Goal: Entertainment & Leisure: Consume media (video, audio)

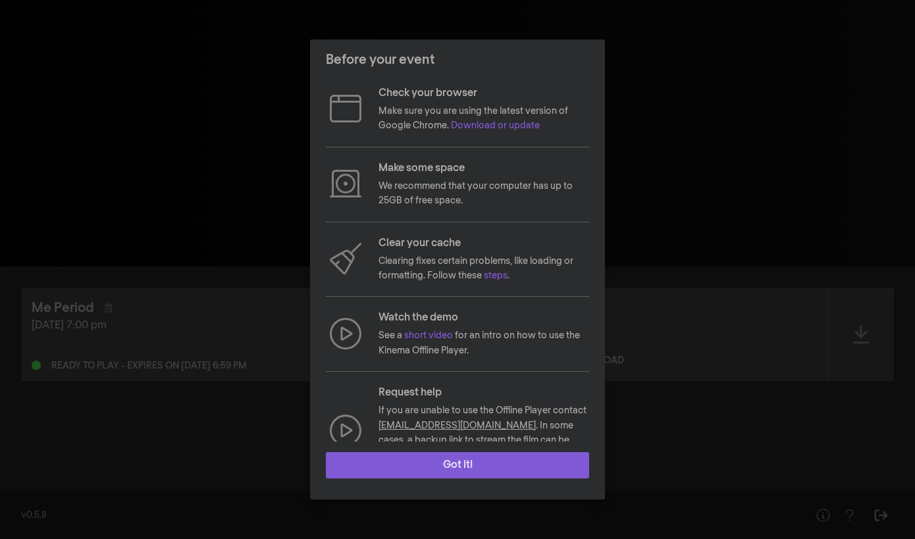
click at [444, 464] on button "Got it!" at bounding box center [457, 465] width 263 height 26
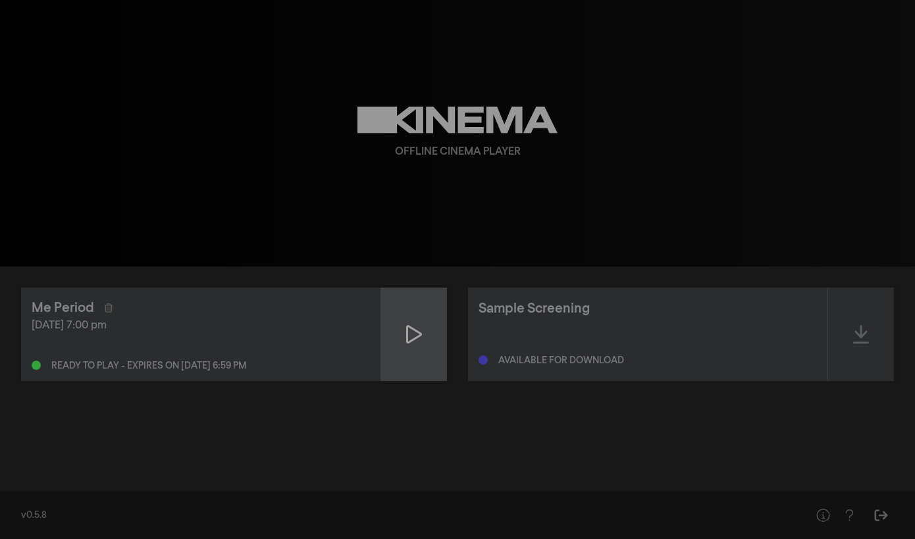
click at [413, 341] on icon at bounding box center [414, 334] width 16 height 21
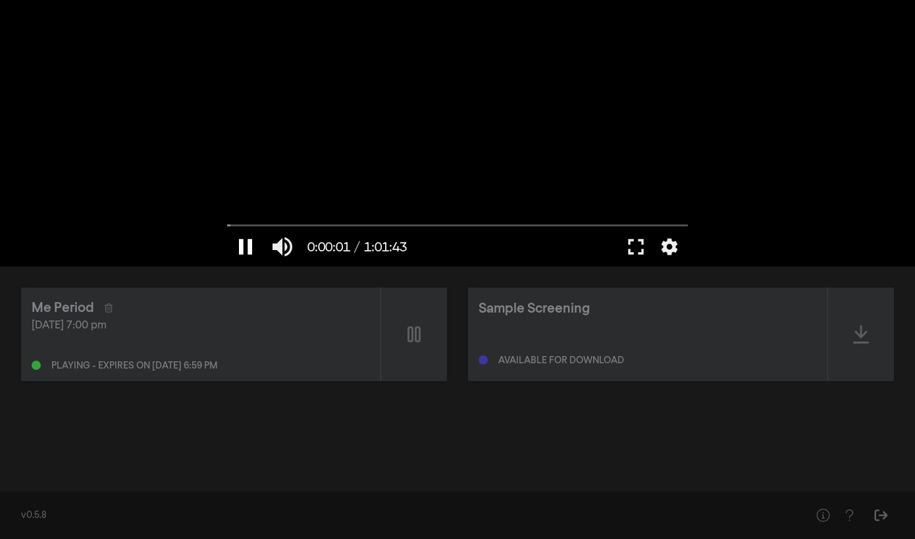
click at [241, 250] on button "pause" at bounding box center [245, 246] width 37 height 39
type input "1.741124"
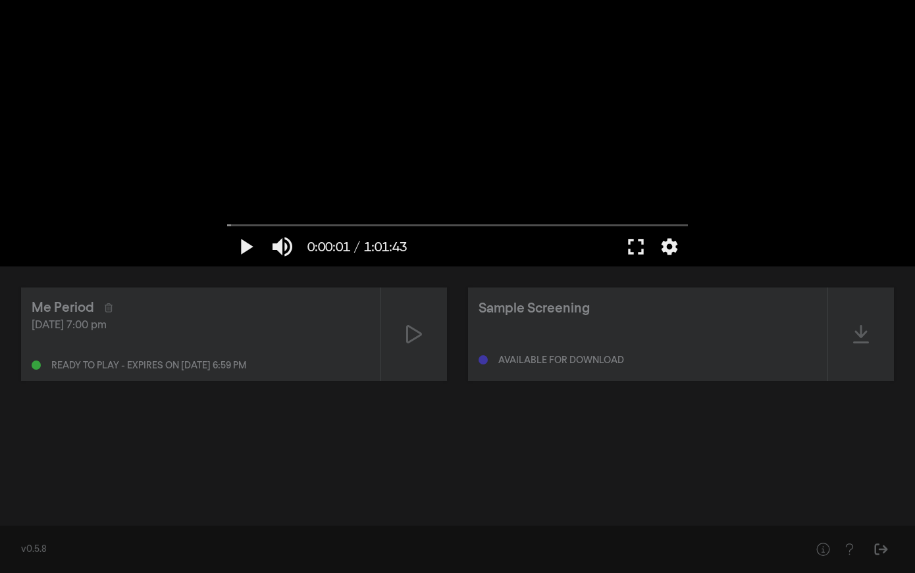
drag, startPoint x: 732, startPoint y: 20, endPoint x: 640, endPoint y: 19, distance: 92.1
click at [648, 19] on div "play_arrow 0:00:01 / 1:01:43 volume_up fullscreen settings closed_caption Capti…" at bounding box center [457, 133] width 915 height 266
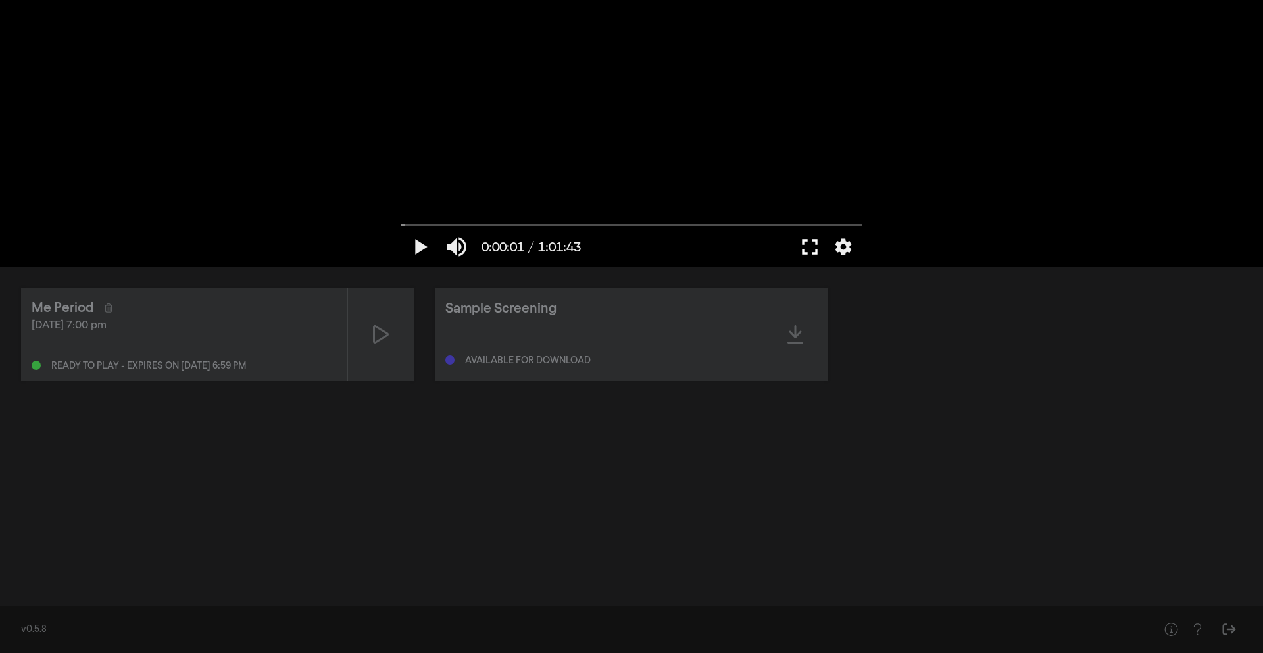
click at [810, 239] on button "fullscreen" at bounding box center [809, 246] width 37 height 39
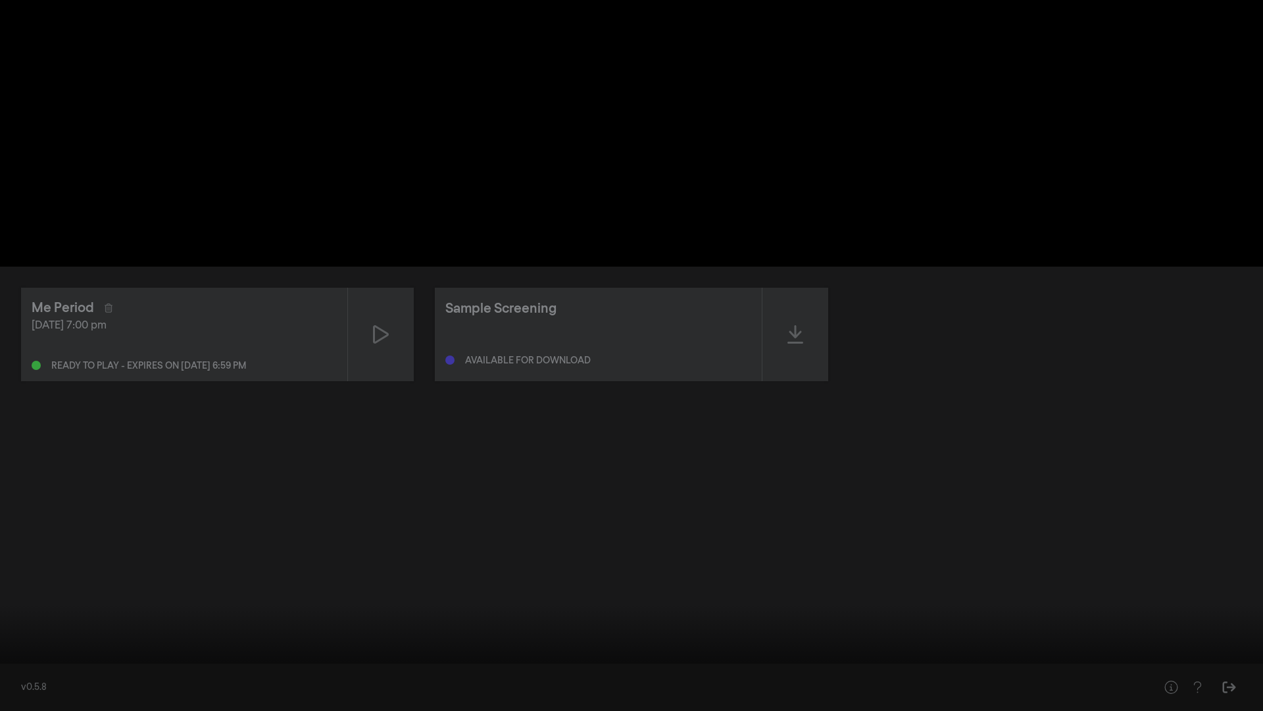
click at [914, 538] on button "fullscreen_exit" at bounding box center [1204, 690] width 37 height 39
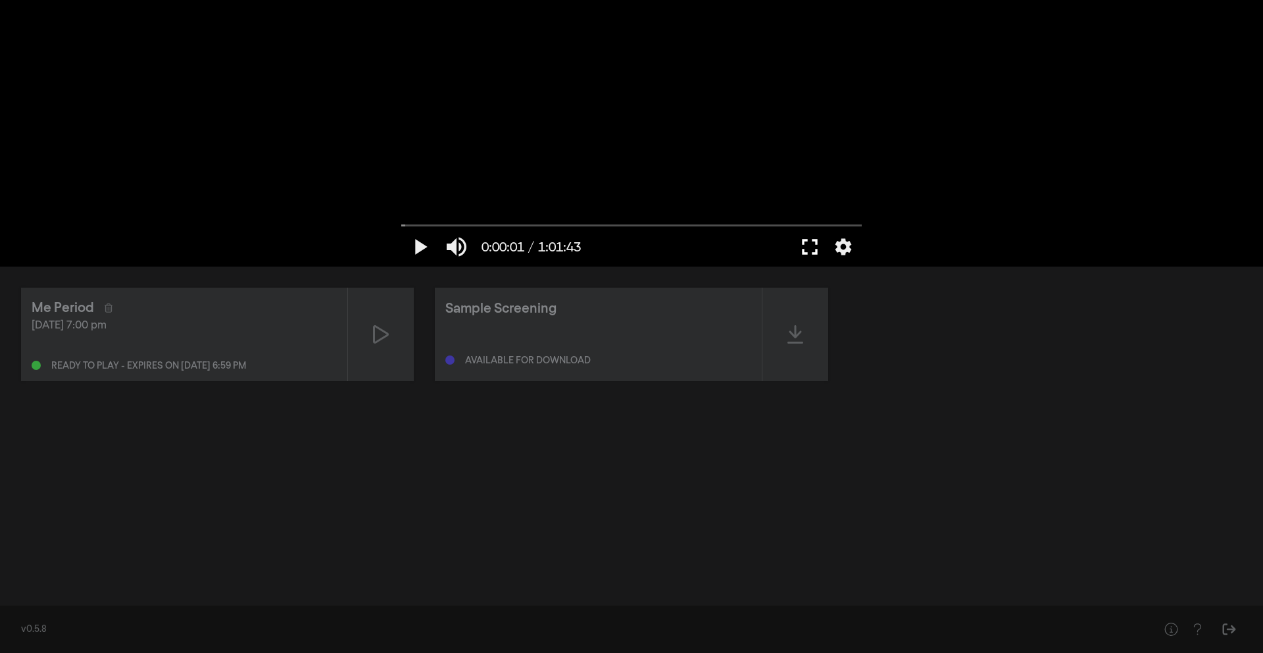
click at [816, 238] on button "fullscreen" at bounding box center [809, 246] width 37 height 39
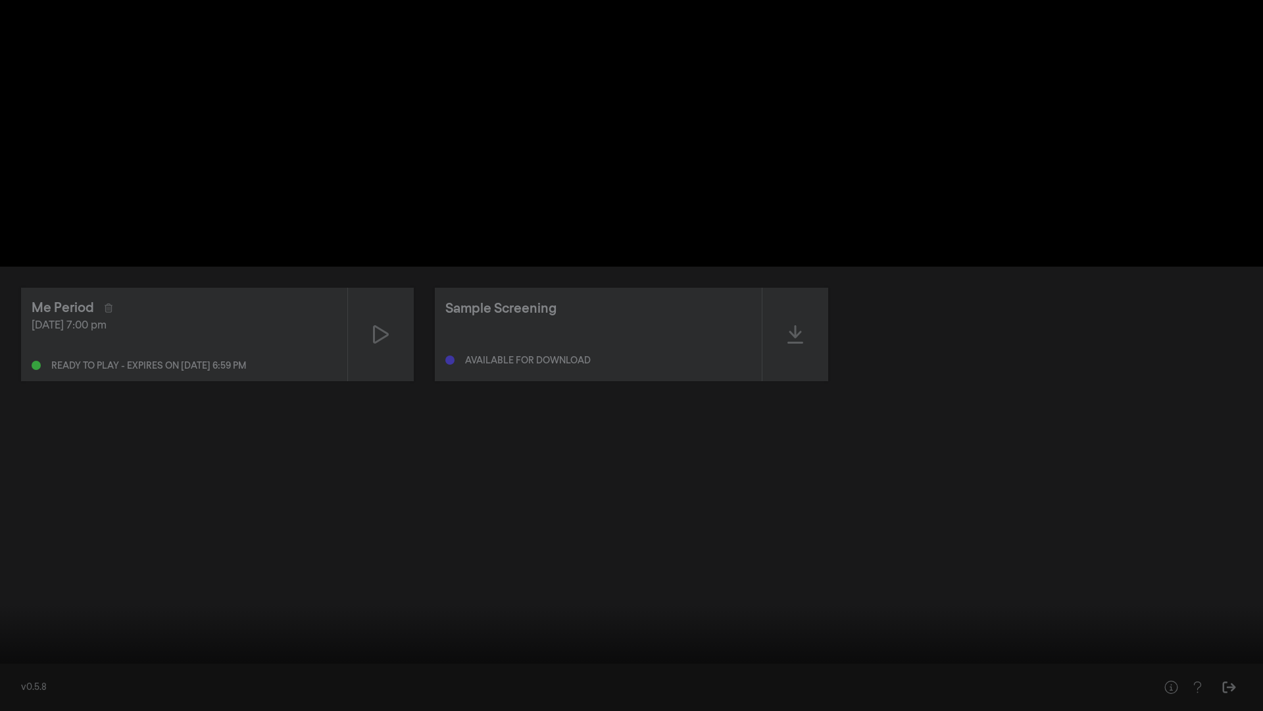
click at [386, 538] on div at bounding box center [689, 690] width 993 height 39
click at [34, 538] on button "play_arrow" at bounding box center [25, 690] width 37 height 39
type input "1344.456306"
click at [7, 538] on button "pause" at bounding box center [25, 690] width 37 height 39
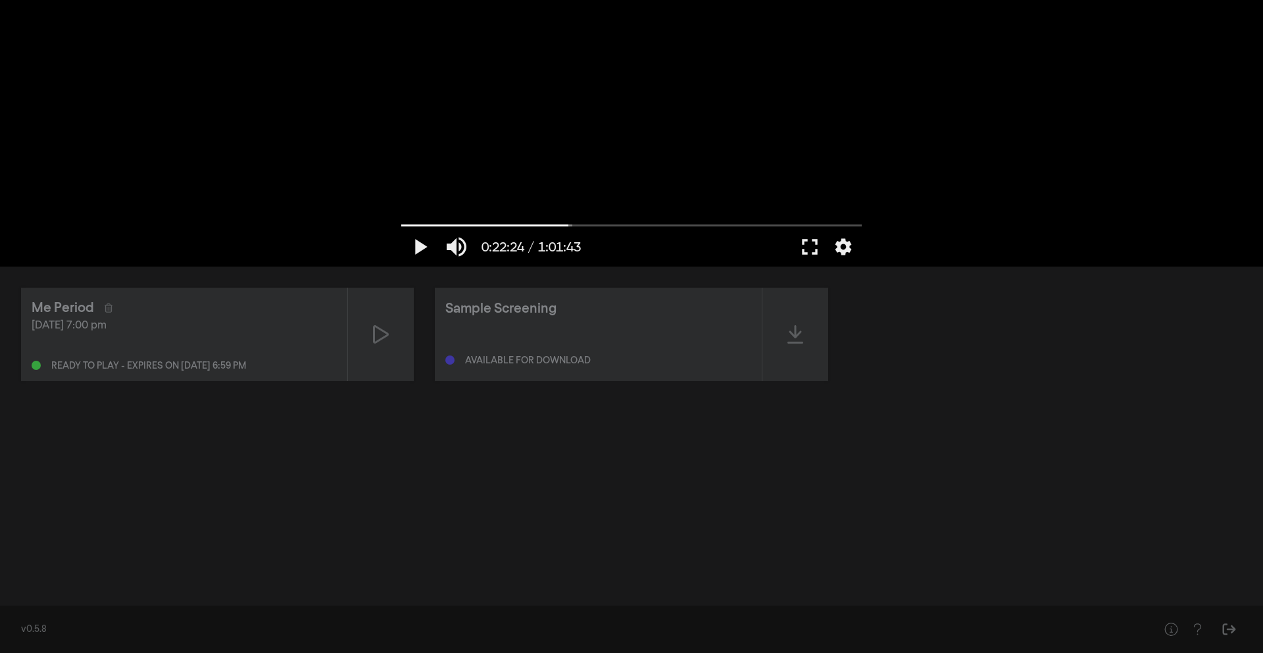
click at [417, 438] on div "Me Period [DATE] 7:00 pm Ready to play - expires on [DATE] 6:59 pm Sample Scree…" at bounding box center [631, 431] width 1263 height 330
click at [614, 407] on div "Me Period [DATE] 7:00 pm Ready to play - expires on [DATE] 6:59 pm Sample Scree…" at bounding box center [631, 431] width 1263 height 330
click at [788, 344] on icon at bounding box center [796, 334] width 16 height 21
click at [575, 175] on div at bounding box center [632, 133] width 474 height 266
click at [783, 318] on div at bounding box center [796, 334] width 66 height 93
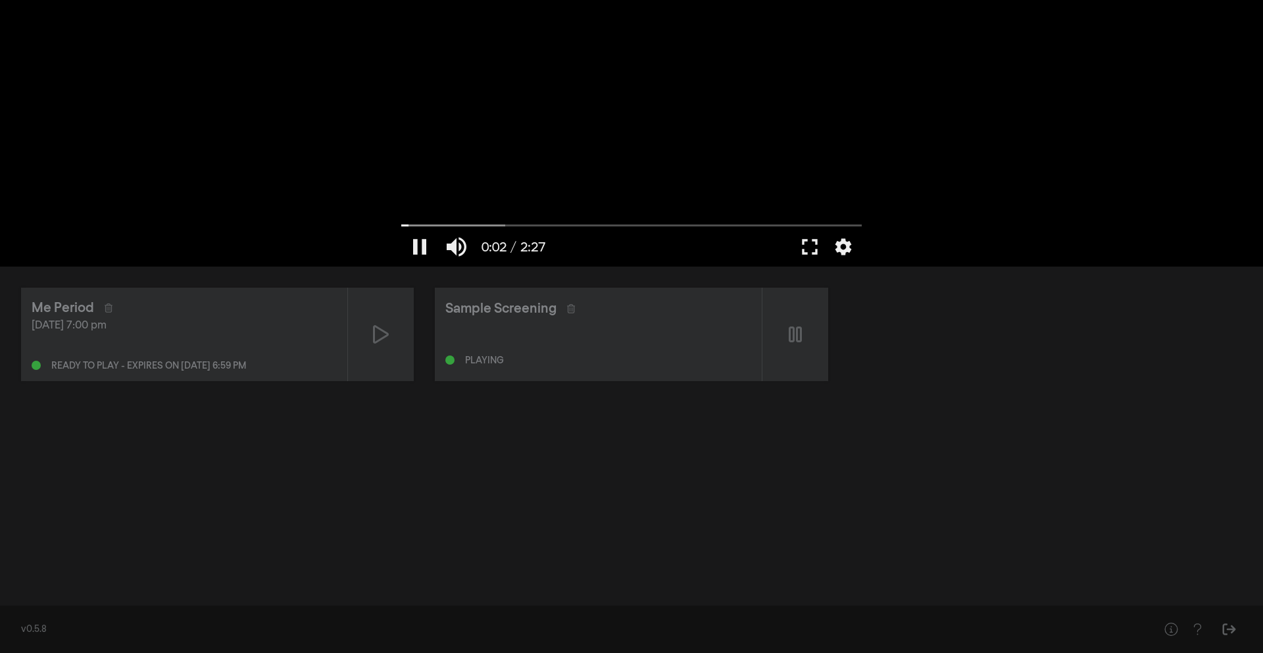
click at [684, 157] on div at bounding box center [632, 133] width 474 height 266
click at [811, 241] on button "fullscreen" at bounding box center [809, 246] width 37 height 39
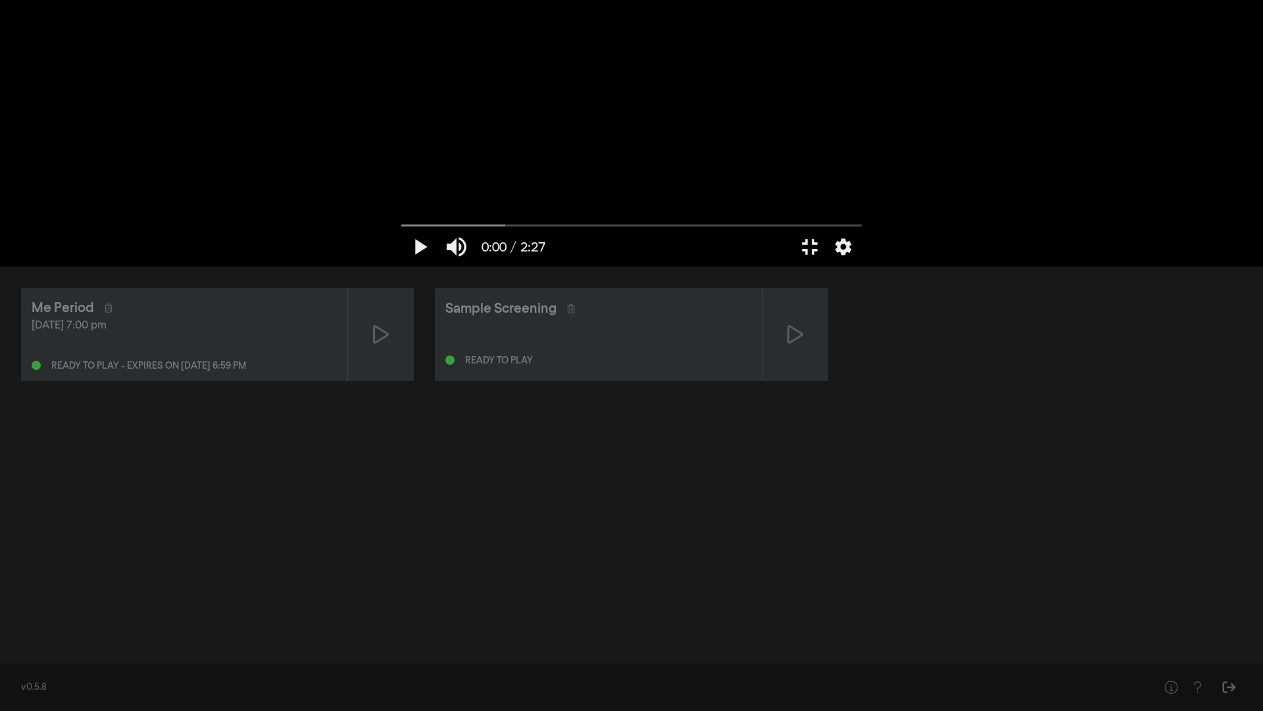
click at [791, 227] on button "fullscreen_exit" at bounding box center [809, 246] width 37 height 39
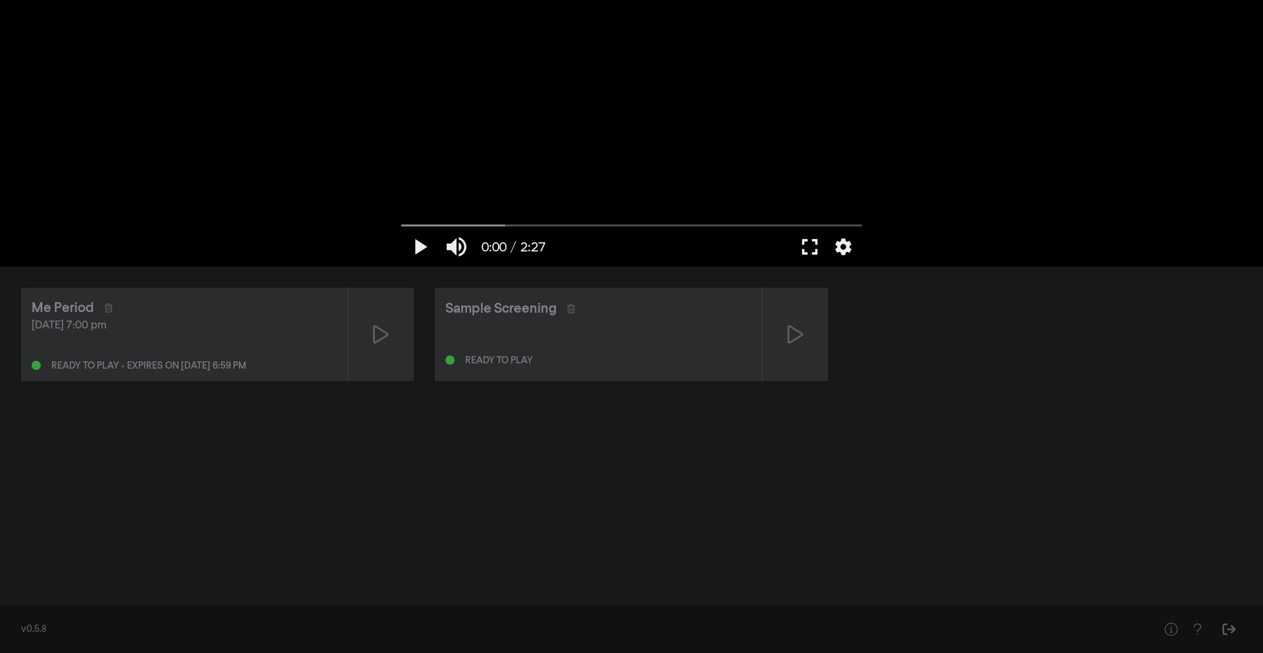
click at [812, 239] on button "fullscreen" at bounding box center [809, 246] width 37 height 39
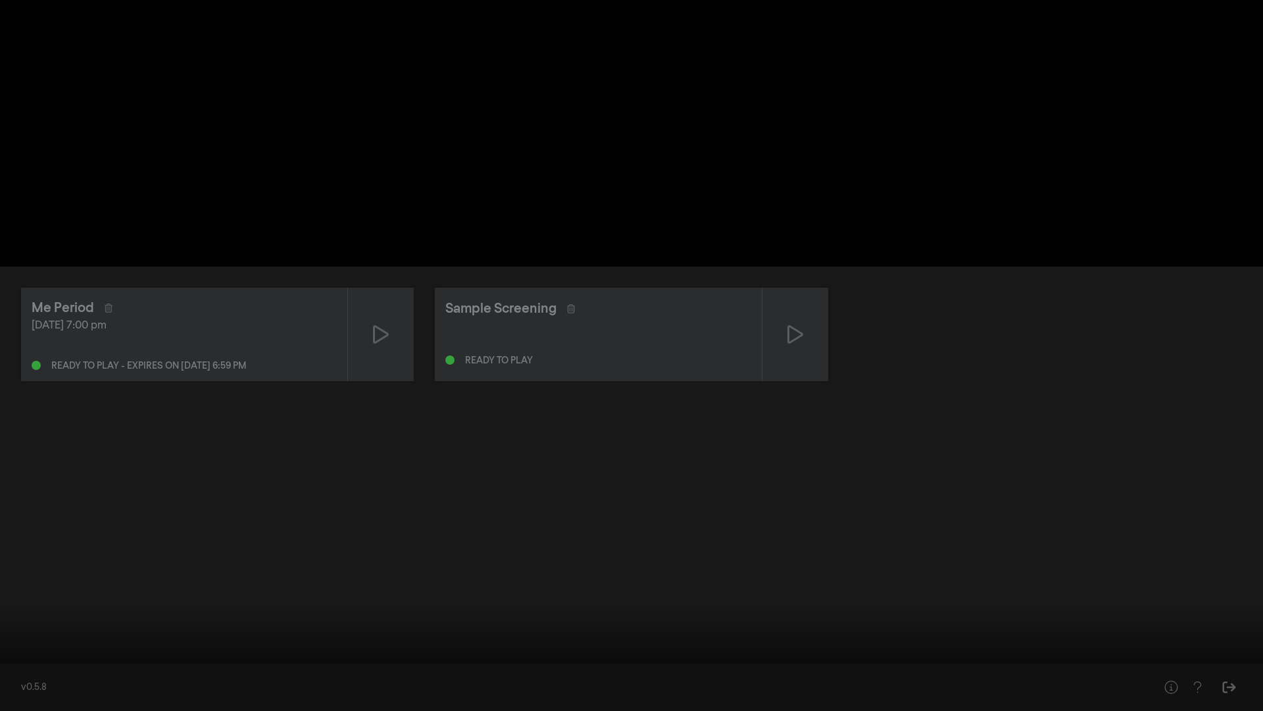
click at [36, 538] on button "play_arrow" at bounding box center [25, 690] width 37 height 39
click at [7, 538] on button "pause" at bounding box center [25, 690] width 37 height 39
drag, startPoint x: 126, startPoint y: 667, endPoint x: 155, endPoint y: 665, distance: 29.0
click at [155, 538] on input "Seek" at bounding box center [632, 669] width 1250 height 8
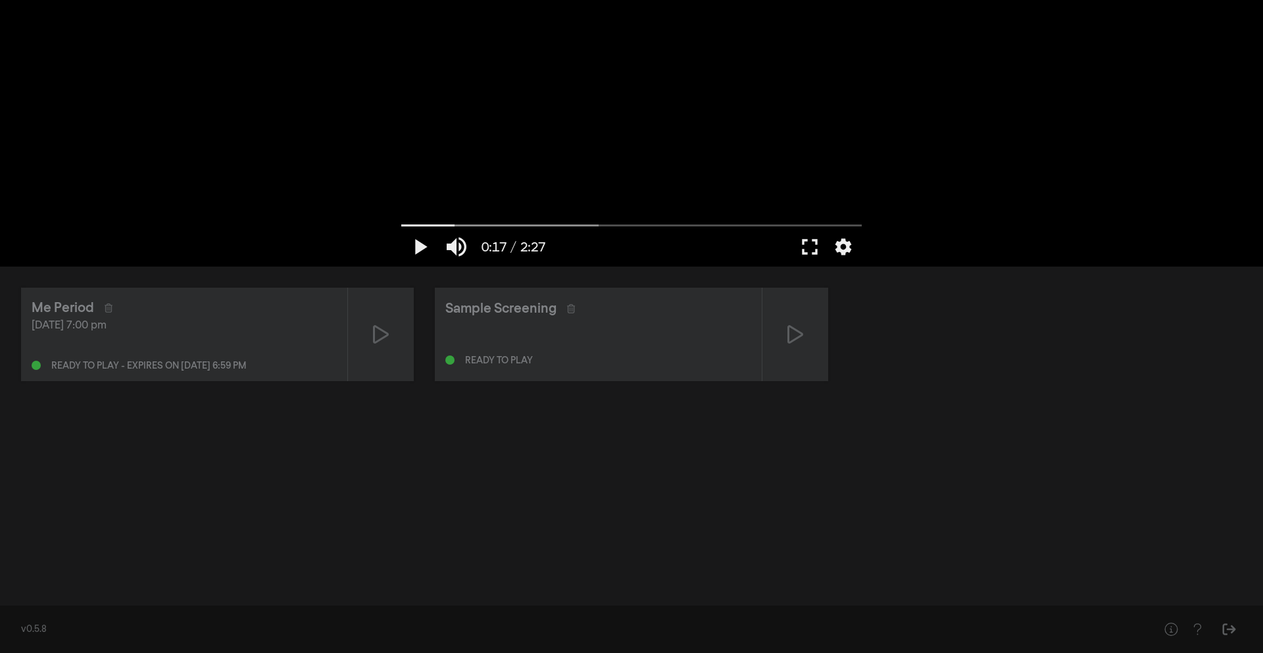
click at [303, 343] on div "[DATE] 7:00 pm Ready to play - expires on [DATE] 6:59 pm" at bounding box center [184, 344] width 305 height 53
click at [390, 333] on div at bounding box center [381, 334] width 66 height 93
click at [595, 203] on div at bounding box center [632, 133] width 474 height 266
click at [798, 241] on button "fullscreen" at bounding box center [809, 246] width 37 height 39
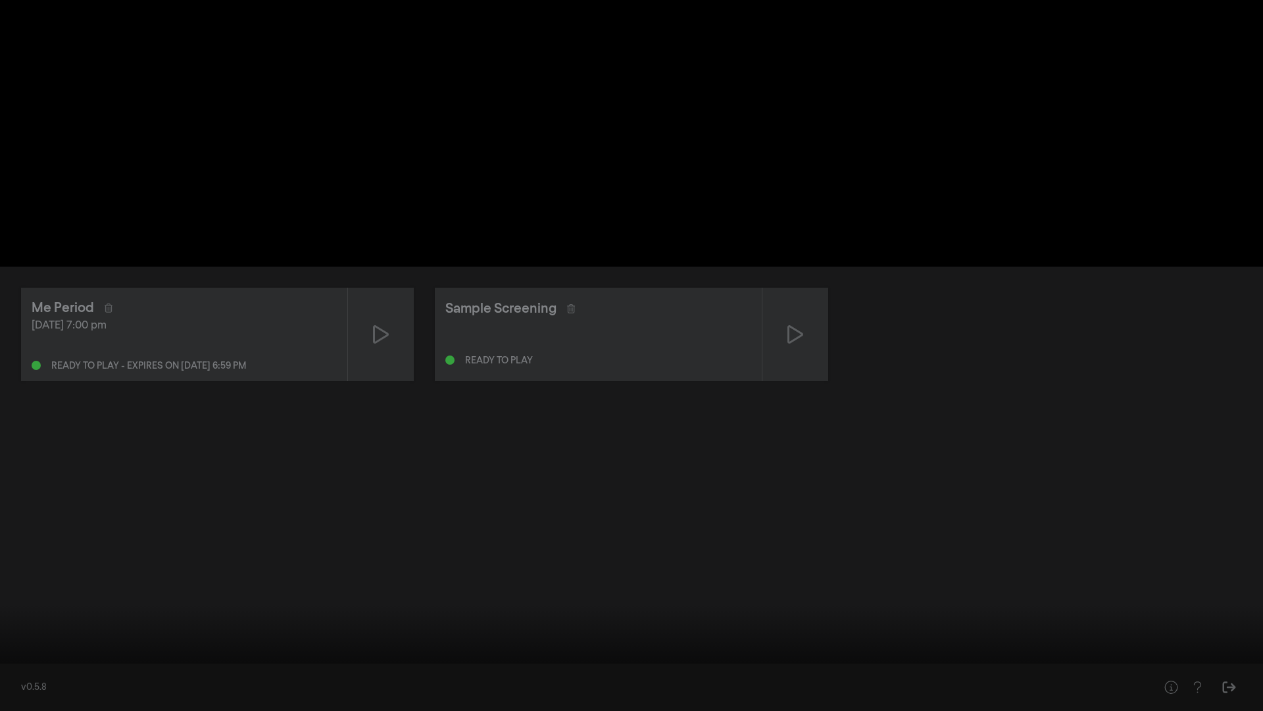
click at [25, 538] on button "play_arrow" at bounding box center [25, 690] width 37 height 39
type input "12.257908"
